Goal: Information Seeking & Learning: Check status

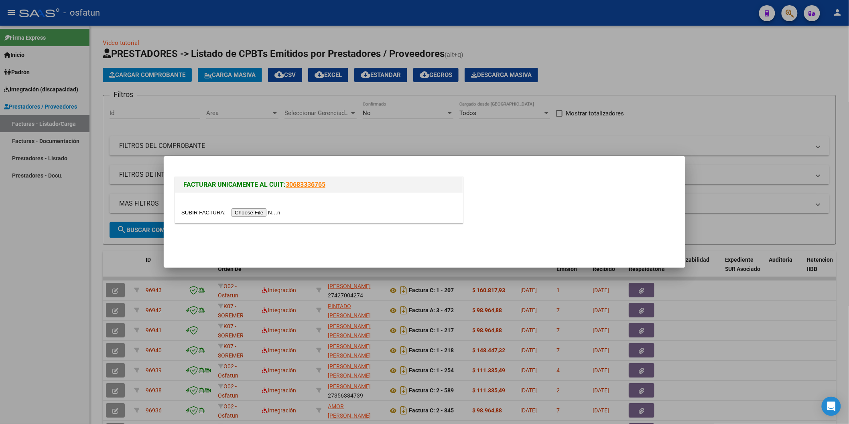
click at [253, 213] on input "file" at bounding box center [231, 213] width 101 height 8
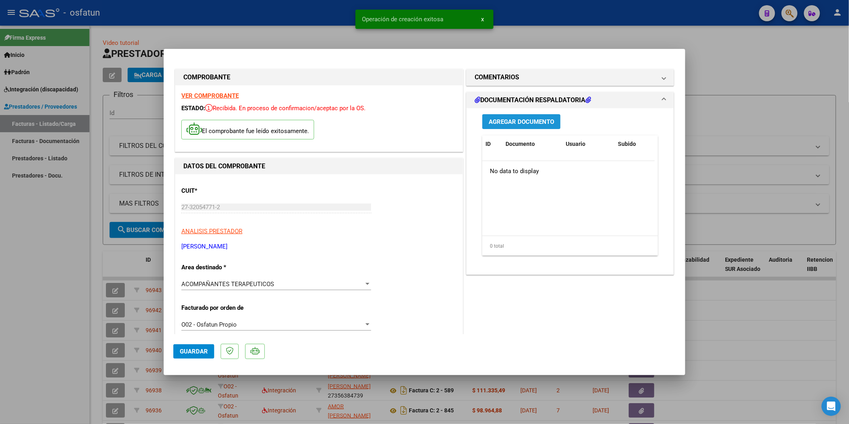
click at [513, 121] on span "Agregar Documento" at bounding box center [521, 121] width 65 height 7
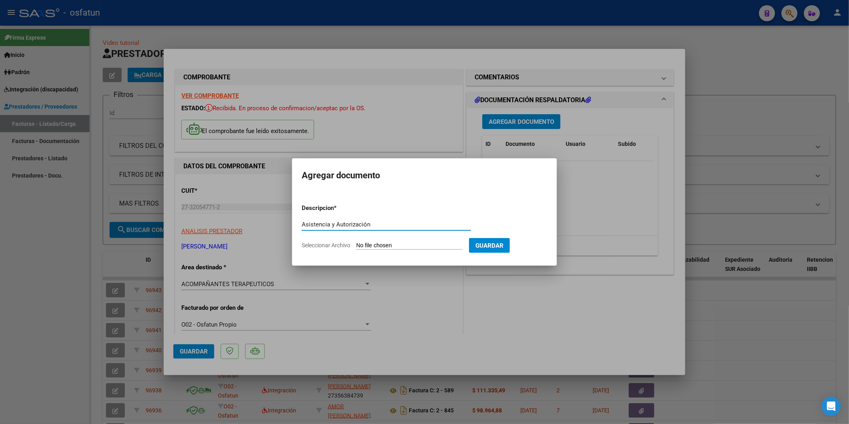
type input "Asistencia y Autorización"
click at [376, 245] on input "Seleccionar Archivo" at bounding box center [409, 246] width 106 height 8
type input "C:\fakepath\Asistencia y Autorización [PERSON_NAME] - AT 09.25.pdf"
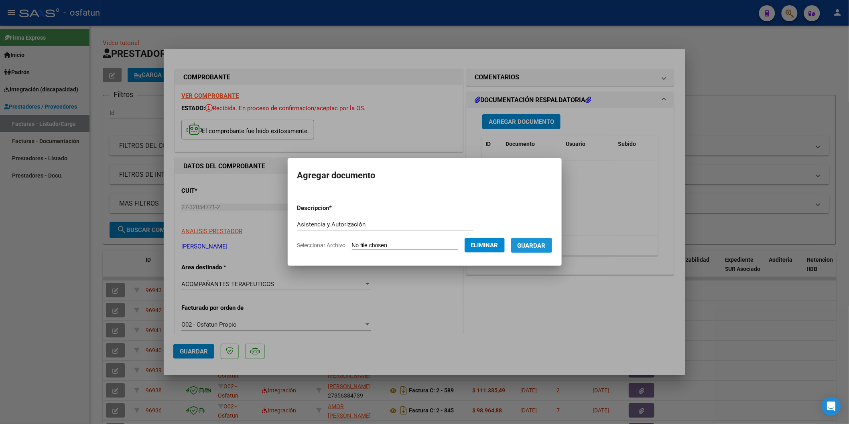
click at [528, 247] on span "Guardar" at bounding box center [531, 245] width 28 height 7
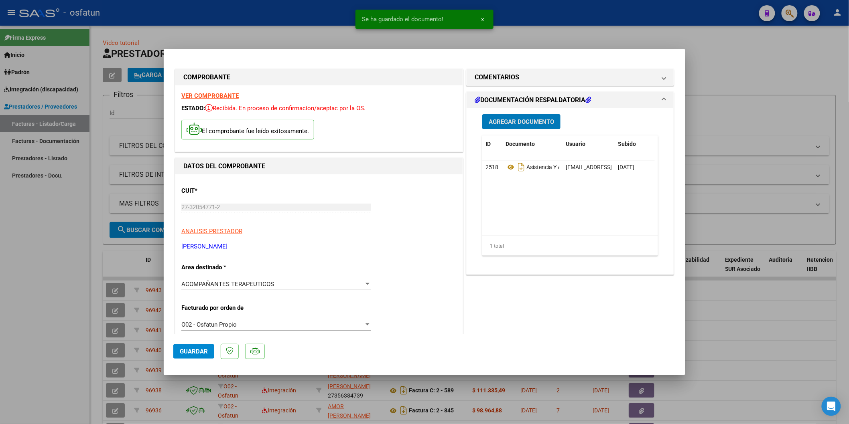
click at [193, 355] on span "Guardar" at bounding box center [194, 351] width 28 height 7
click at [18, 305] on div at bounding box center [424, 212] width 849 height 424
type input "$ 0,00"
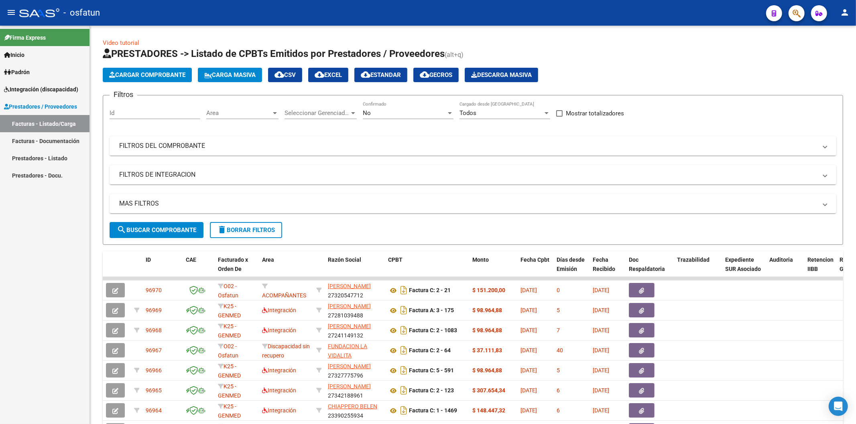
click at [18, 70] on span "Padrón" at bounding box center [17, 72] width 26 height 9
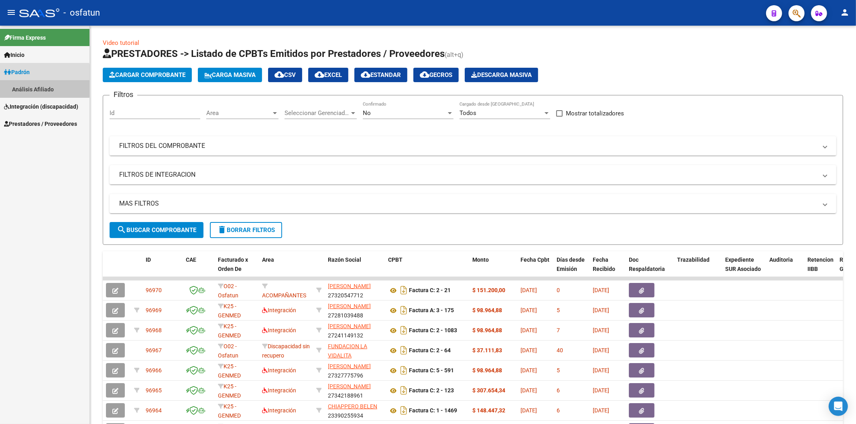
click at [29, 81] on link "Análisis Afiliado" at bounding box center [44, 89] width 89 height 17
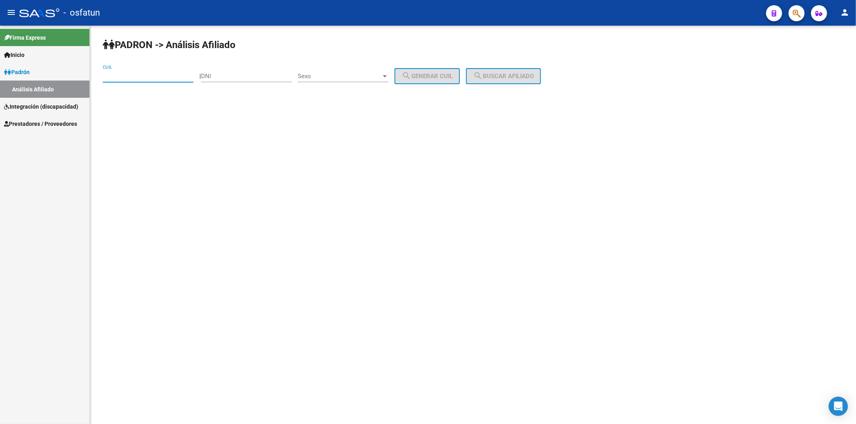
paste input "20-47182359-8"
type input "20-47182359-8"
click at [513, 79] on span "search Buscar afiliado" at bounding box center [503, 76] width 61 height 7
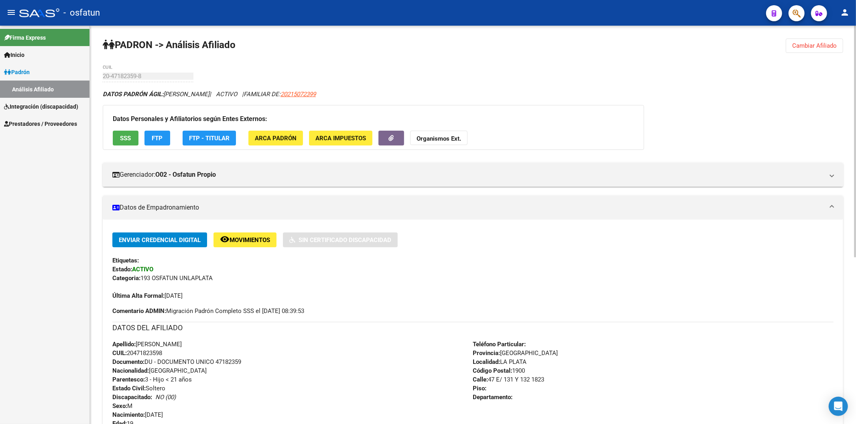
click at [233, 361] on span "Documento: DU - DOCUMENTO UNICO 47182359" at bounding box center [176, 362] width 129 height 7
click at [235, 361] on span "Documento: DU - DOCUMENTO UNICO 47182359" at bounding box center [176, 362] width 129 height 7
copy span "47182359"
drag, startPoint x: 442, startPoint y: 147, endPoint x: 440, endPoint y: 136, distance: 10.7
click at [441, 138] on div "Datos Personales y Afiliatorios según Entes Externos: SSS FTP FTP - Titular ARC…" at bounding box center [373, 127] width 541 height 45
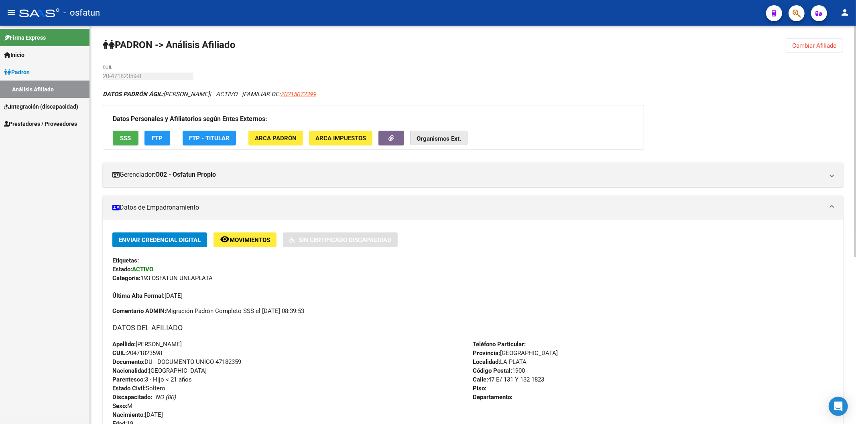
click at [440, 136] on strong "Organismos Ext." at bounding box center [438, 138] width 45 height 7
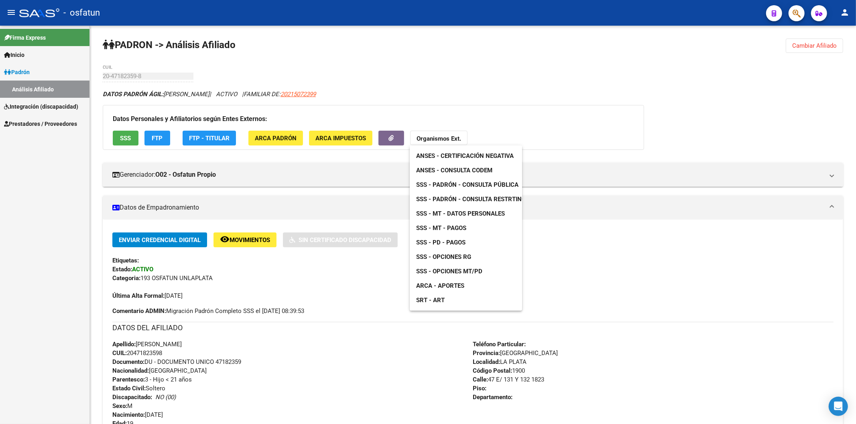
click at [457, 154] on span "ANSES - Certificación Negativa" at bounding box center [464, 155] width 97 height 7
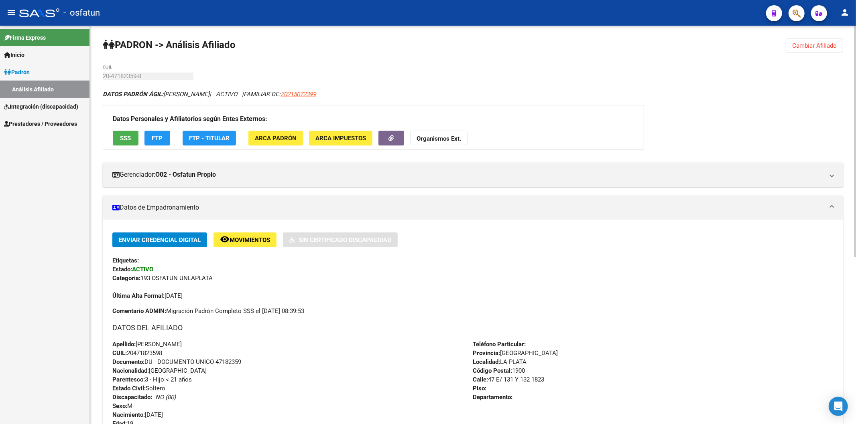
click at [225, 361] on span "Documento: DU - DOCUMENTO UNICO 47182359" at bounding box center [176, 362] width 129 height 7
copy span "47182359"
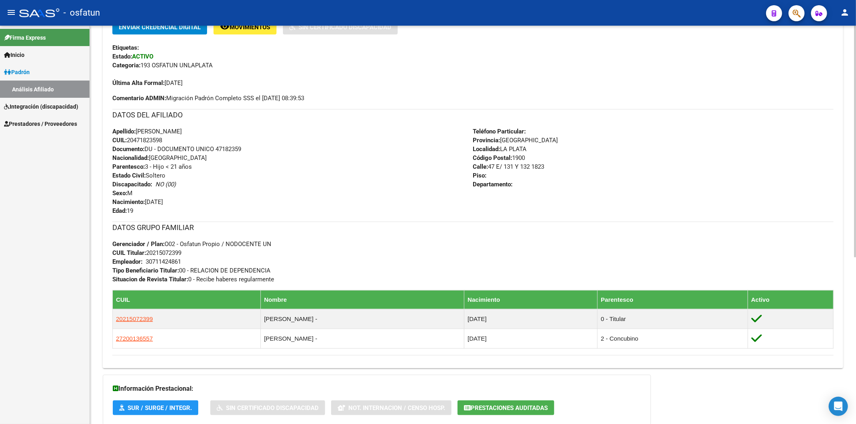
scroll to position [223, 0]
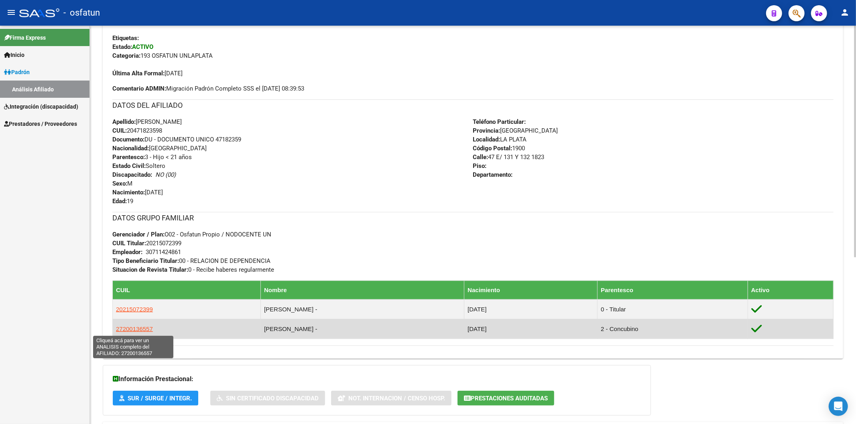
click at [120, 329] on span "27200136557" at bounding box center [134, 329] width 37 height 7
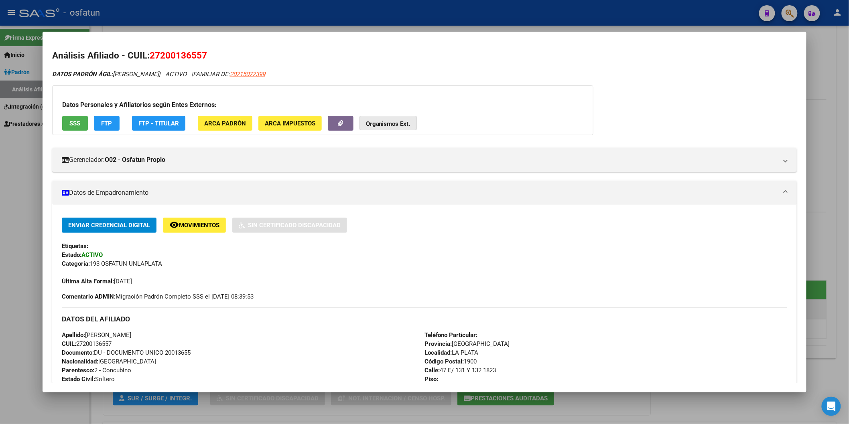
click at [380, 123] on strong "Organismos Ext." at bounding box center [388, 123] width 45 height 7
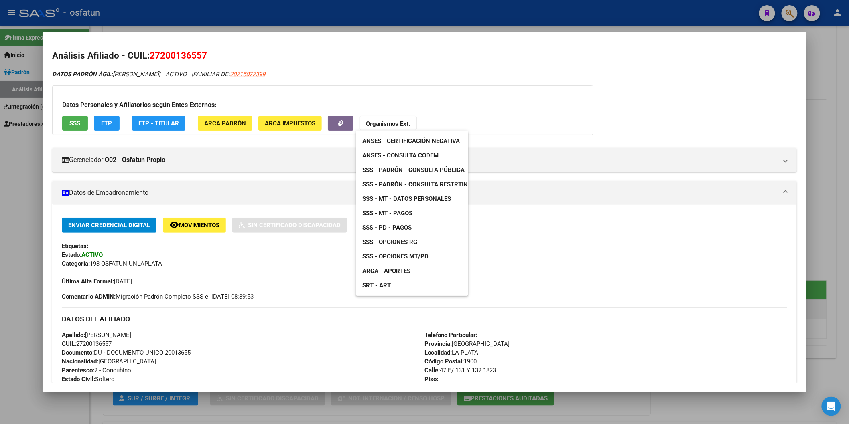
click at [181, 349] on div at bounding box center [424, 212] width 849 height 424
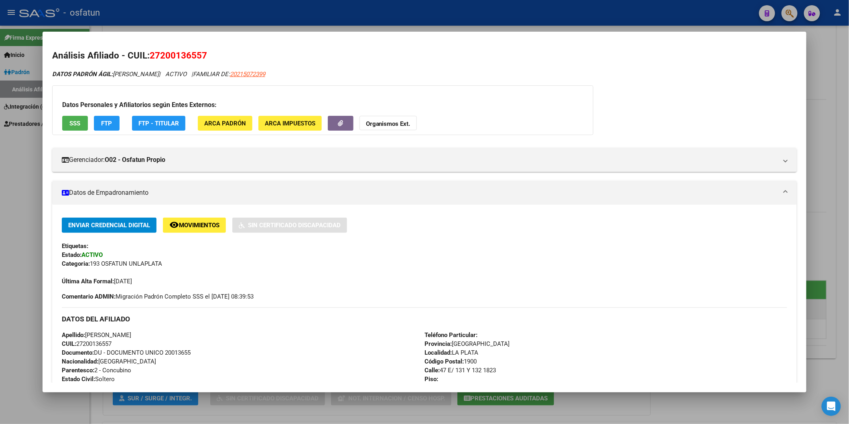
click at [180, 352] on span "Documento: DU - DOCUMENTO UNICO 20013655" at bounding box center [126, 352] width 129 height 7
copy span "20013655"
click at [374, 122] on strong "Organismos Ext." at bounding box center [388, 123] width 45 height 7
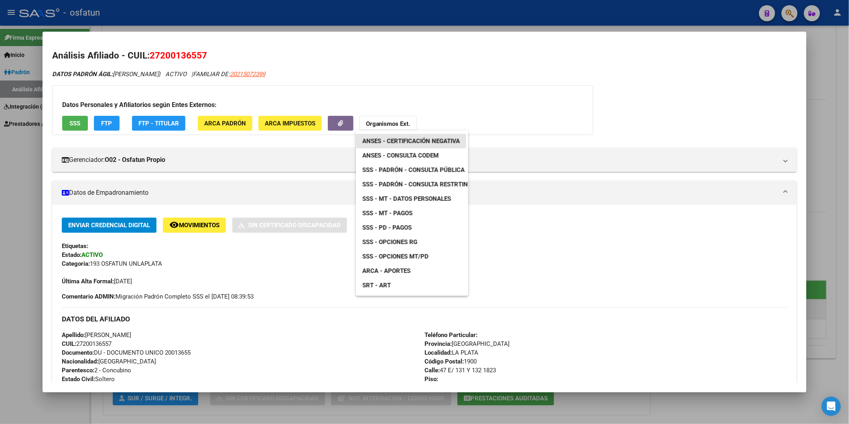
click at [390, 140] on span "ANSES - Certificación Negativa" at bounding box center [410, 141] width 97 height 7
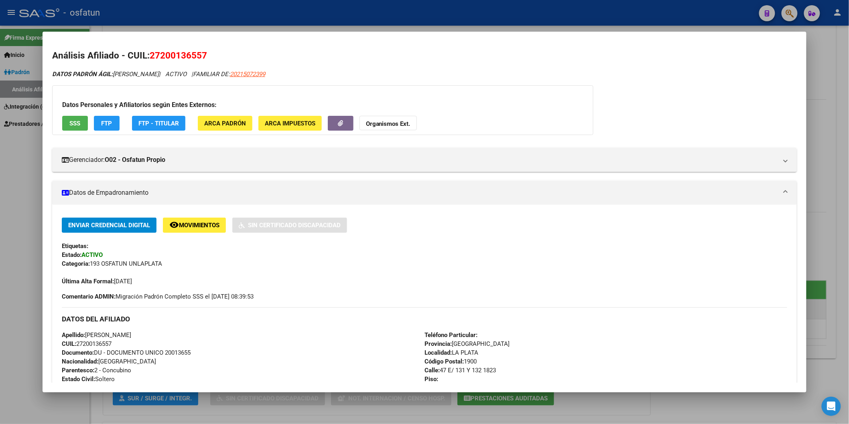
click at [31, 293] on div at bounding box center [424, 212] width 849 height 424
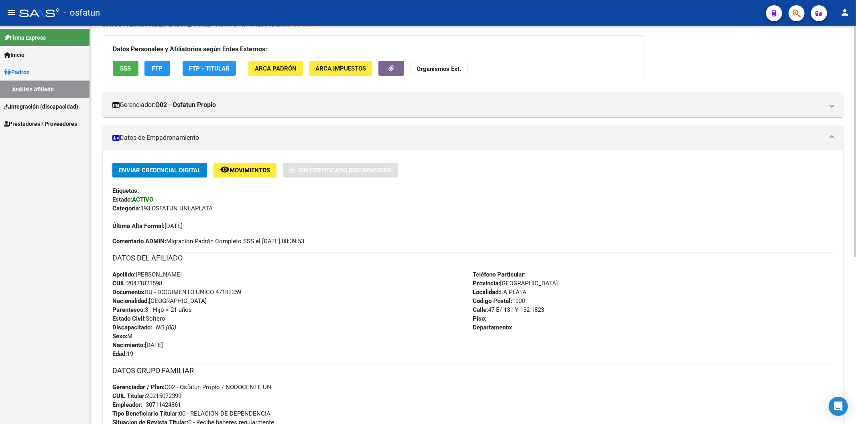
scroll to position [45, 0]
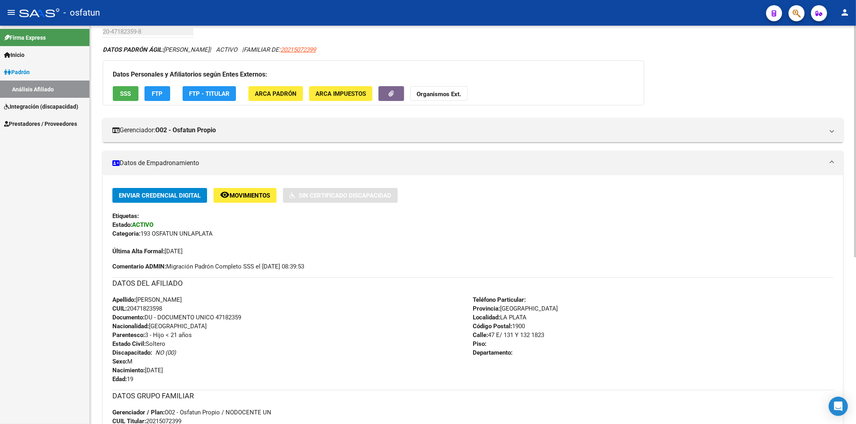
click at [234, 311] on div "Apellido: [PERSON_NAME] CUIL: 20471823598 Documento: DU - DOCUMENTO UNICO 47182…" at bounding box center [292, 340] width 361 height 88
click at [234, 319] on span "Documento: DU - DOCUMENTO UNICO 47182359" at bounding box center [176, 317] width 129 height 7
copy span "47182359"
click at [431, 95] on strong "Organismos Ext." at bounding box center [438, 94] width 45 height 7
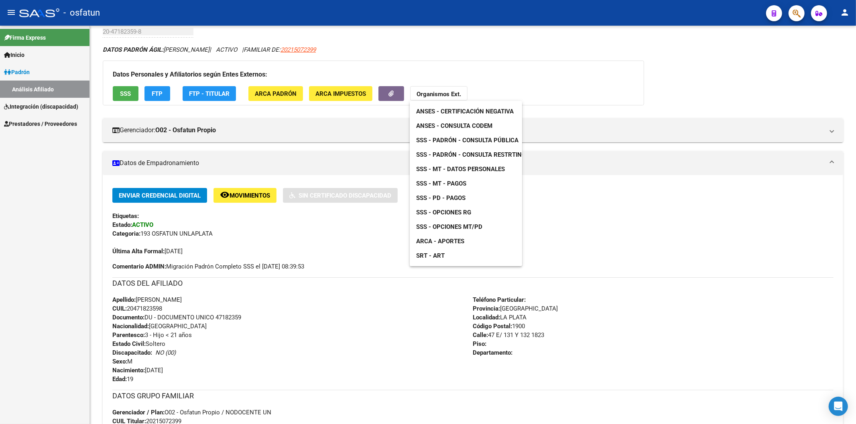
click at [477, 135] on link "SSS - Padrón - Consulta Pública" at bounding box center [467, 140] width 115 height 14
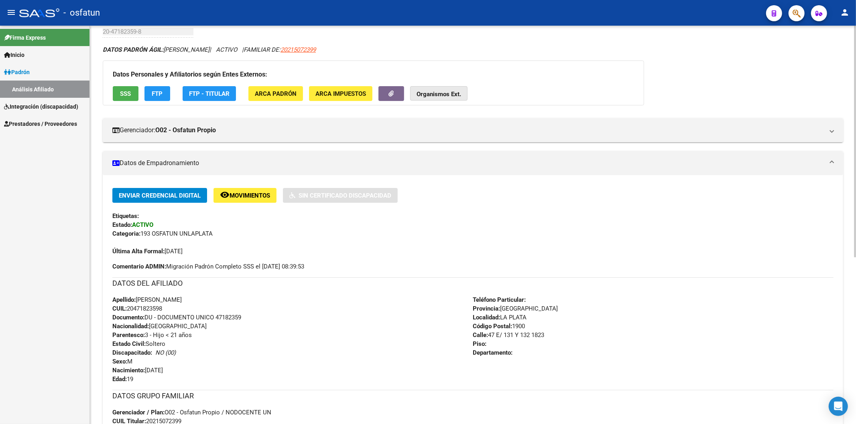
click at [444, 97] on strong "Organismos Ext." at bounding box center [438, 94] width 45 height 7
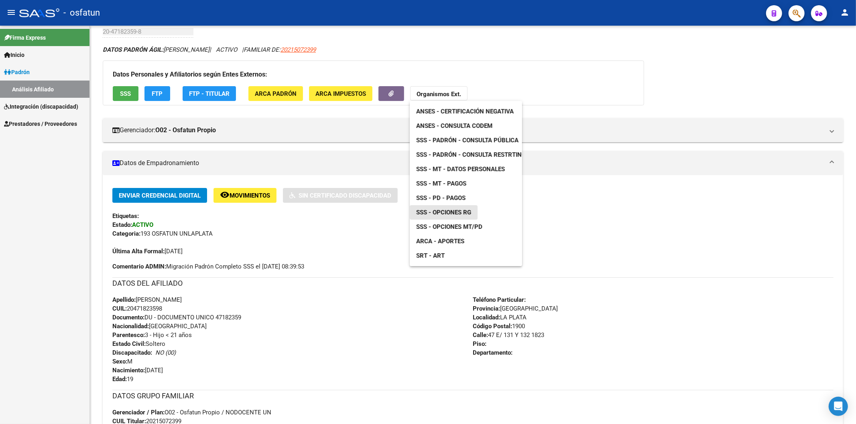
click at [458, 207] on link "SSS - Opciones RG" at bounding box center [444, 212] width 68 height 14
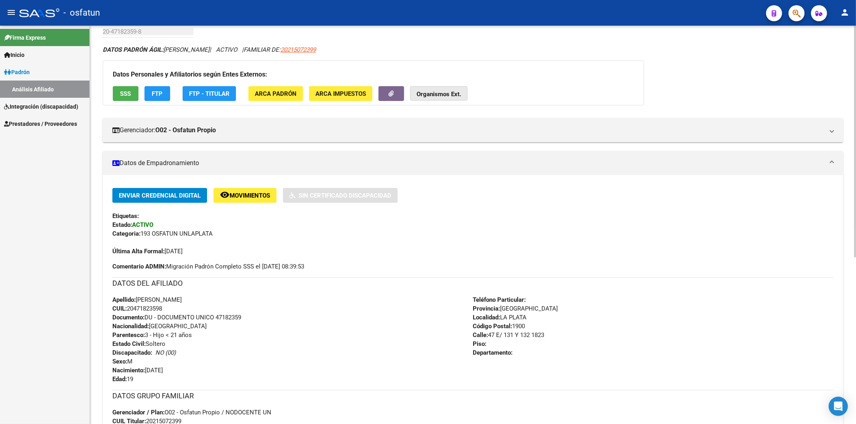
click at [431, 92] on strong "Organismos Ext." at bounding box center [438, 94] width 45 height 7
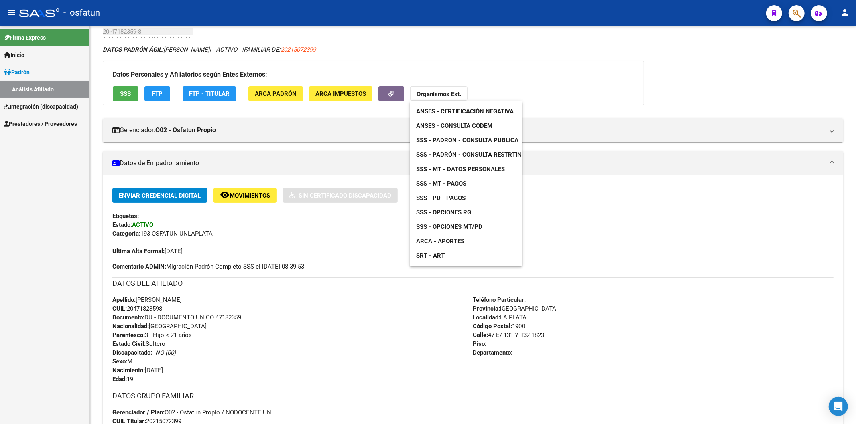
click at [235, 314] on div at bounding box center [428, 212] width 856 height 424
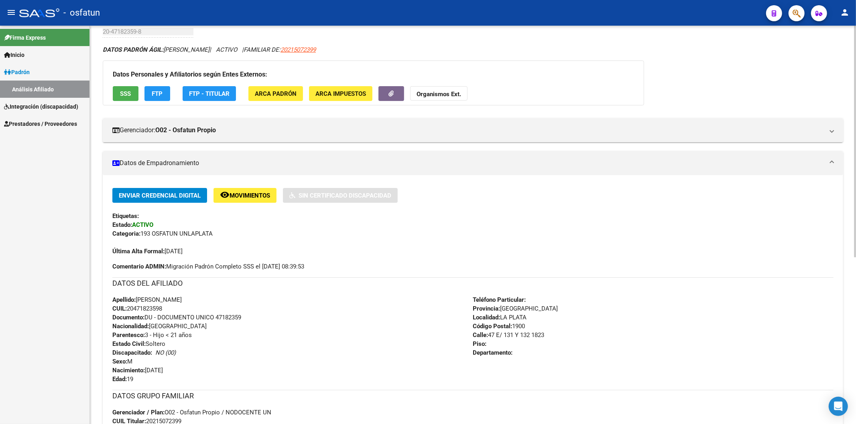
click at [231, 316] on span "Documento: DU - DOCUMENTO UNICO 47182359" at bounding box center [176, 317] width 129 height 7
copy span "47182359"
click at [442, 93] on strong "Organismos Ext." at bounding box center [438, 94] width 45 height 7
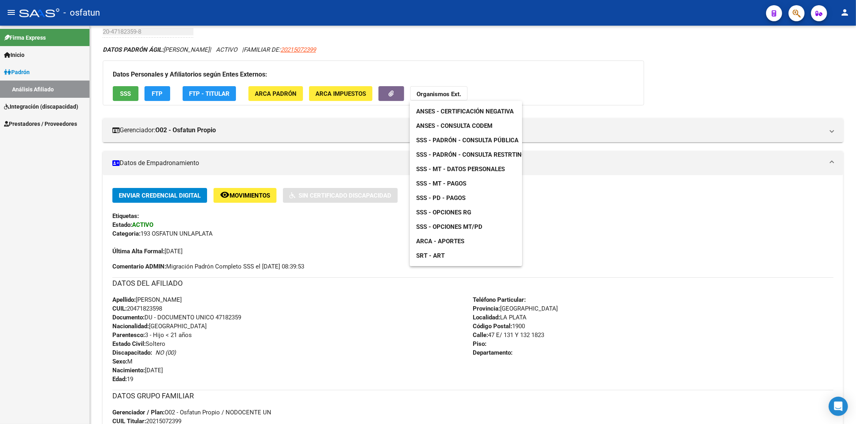
click at [456, 242] on span "ARCA - Aportes" at bounding box center [440, 241] width 48 height 7
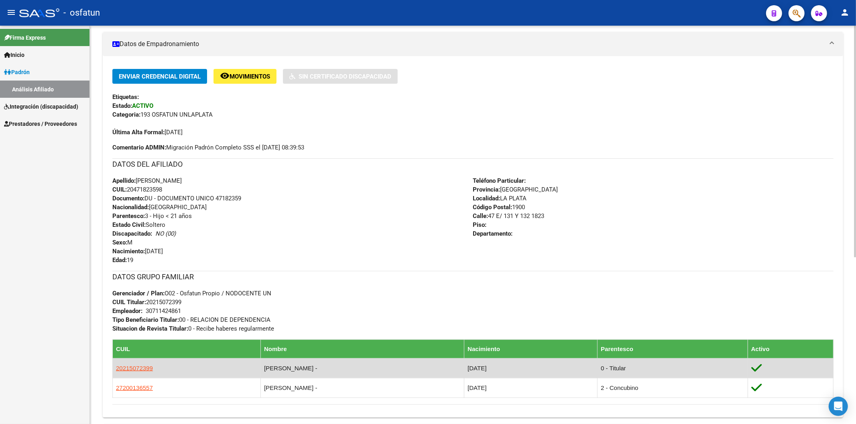
scroll to position [223, 0]
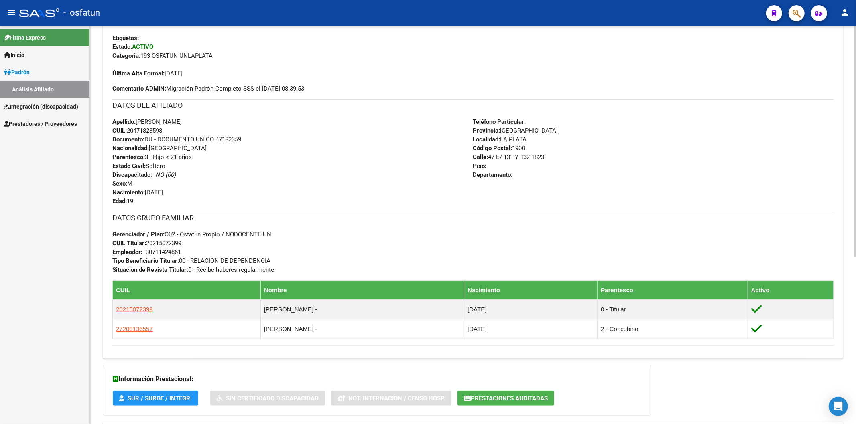
click at [106, 330] on div "Enviar Credencial Digital remove_red_eye Movimientos Sin Certificado Discapacid…" at bounding box center [473, 181] width 740 height 343
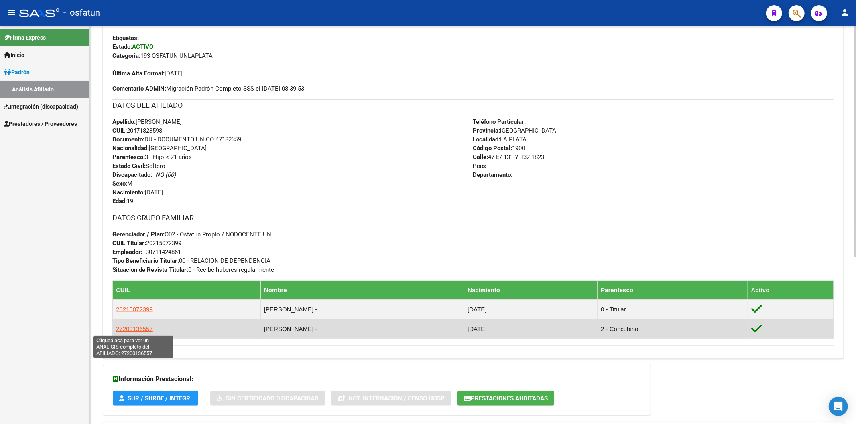
click at [121, 330] on span "27200136557" at bounding box center [134, 329] width 37 height 7
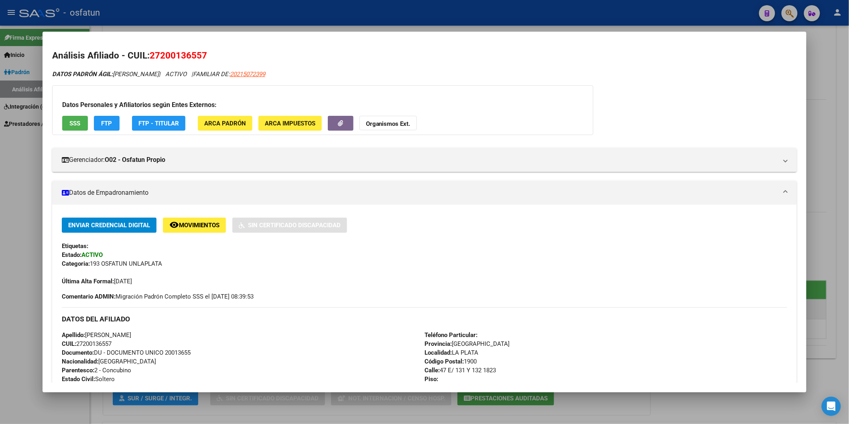
click at [179, 354] on span "Documento: DU - DOCUMENTO UNICO 20013655" at bounding box center [126, 352] width 129 height 7
copy span "20013655"
click at [376, 118] on button "Organismos Ext." at bounding box center [387, 123] width 57 height 15
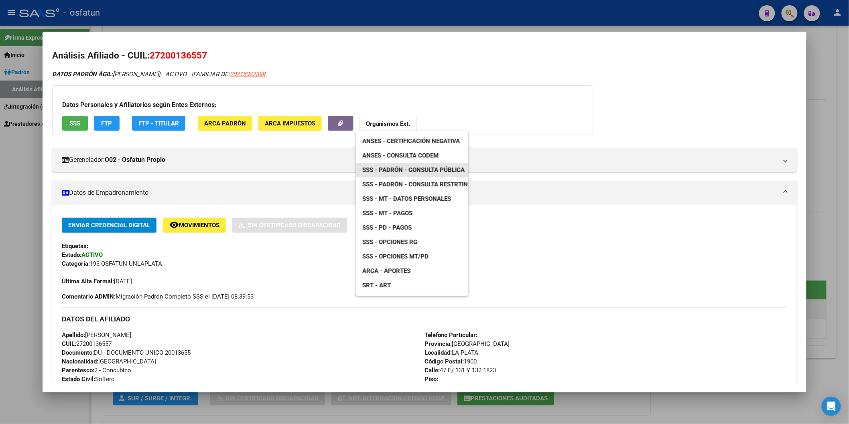
click at [425, 168] on span "SSS - Padrón - Consulta Pública" at bounding box center [413, 169] width 102 height 7
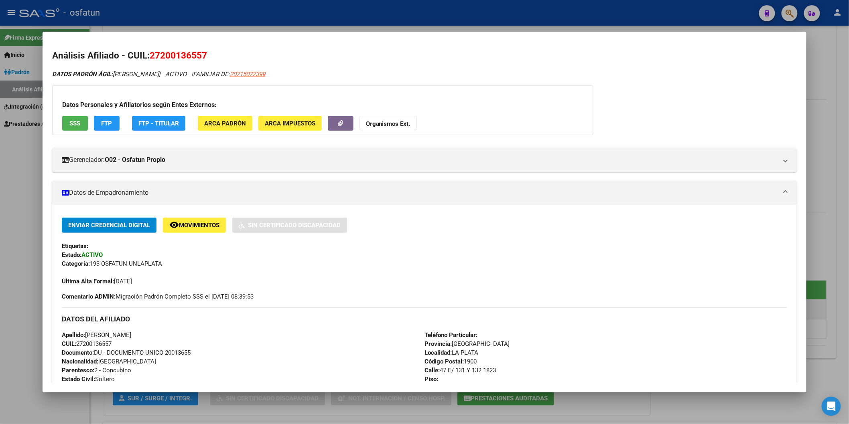
click at [392, 122] on strong "Organismos Ext." at bounding box center [388, 123] width 45 height 7
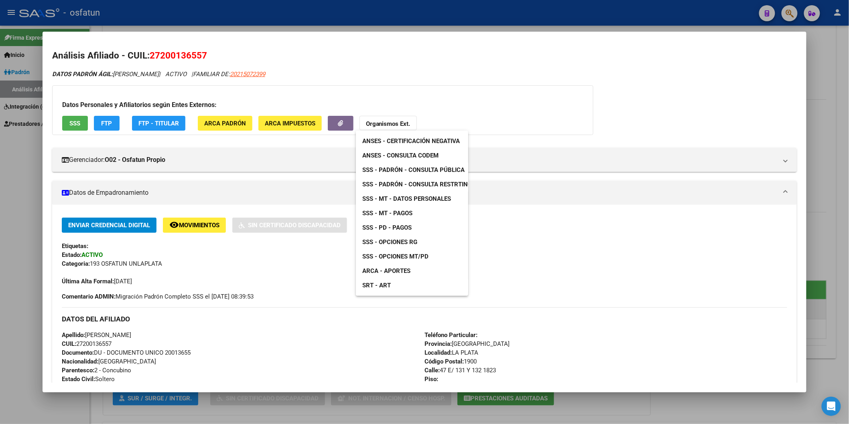
click at [397, 269] on span "ARCA - Aportes" at bounding box center [386, 271] width 48 height 7
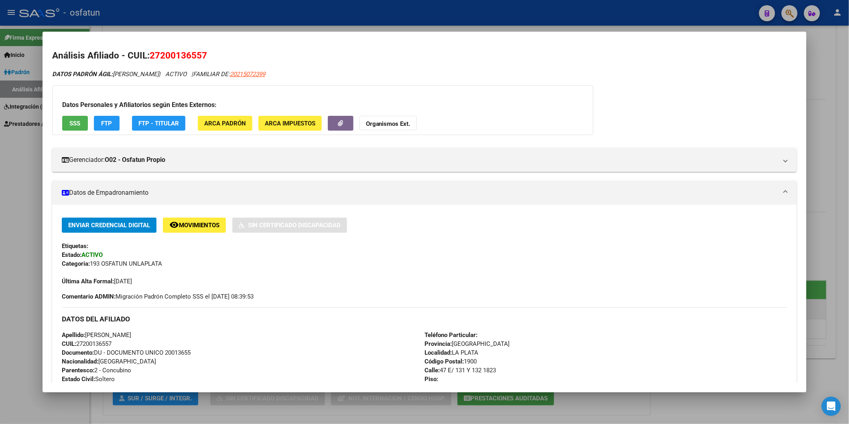
click at [392, 122] on strong "Organismos Ext." at bounding box center [388, 123] width 45 height 7
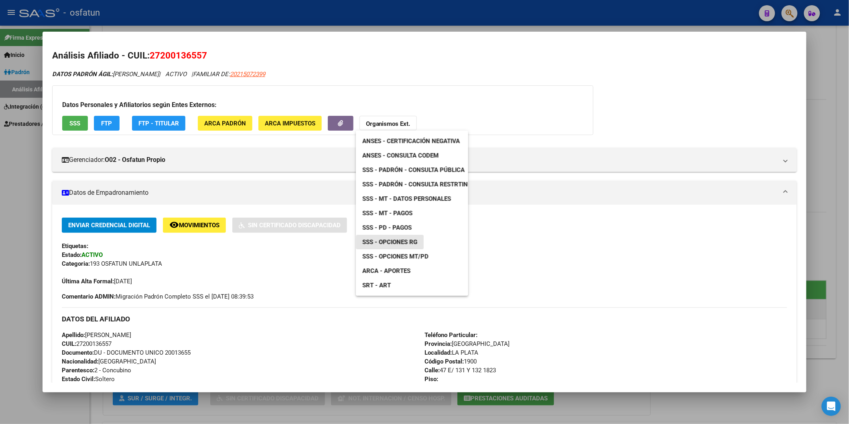
click at [412, 245] on span "SSS - Opciones RG" at bounding box center [389, 242] width 55 height 7
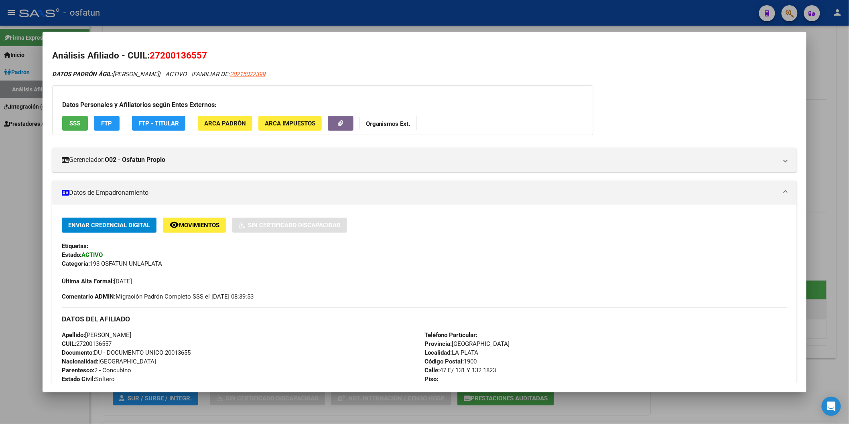
click at [0, 320] on div at bounding box center [424, 212] width 849 height 424
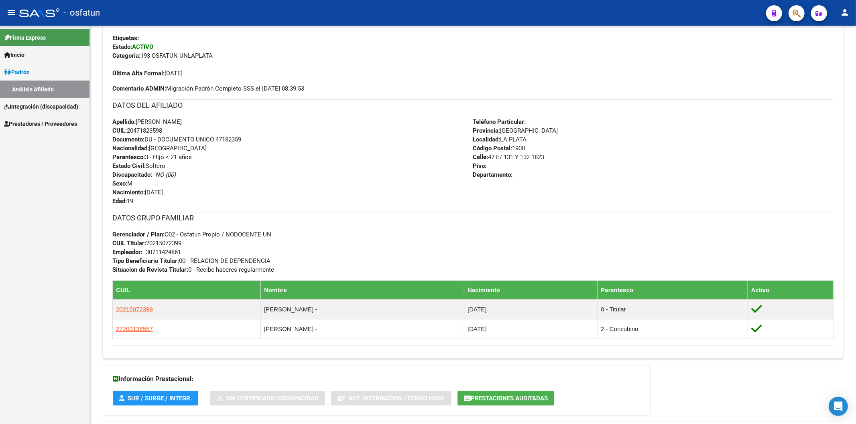
click at [34, 277] on div "Firma Express Inicio Calendario SSS Instructivos Contacto OS Padrón Análisis Af…" at bounding box center [44, 225] width 89 height 399
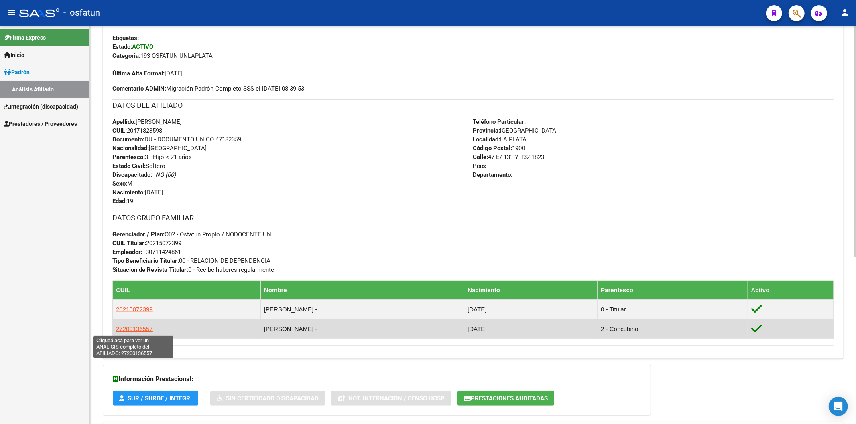
click at [127, 330] on span "27200136557" at bounding box center [134, 329] width 37 height 7
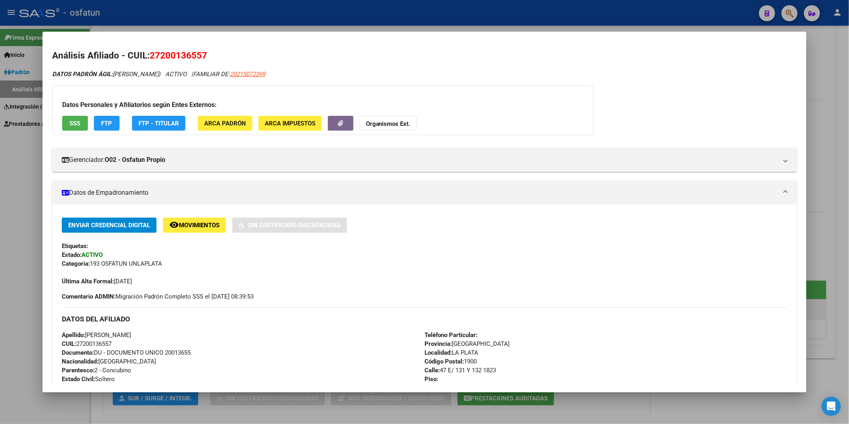
click at [0, 230] on div at bounding box center [424, 212] width 849 height 424
